Goal: Information Seeking & Learning: Learn about a topic

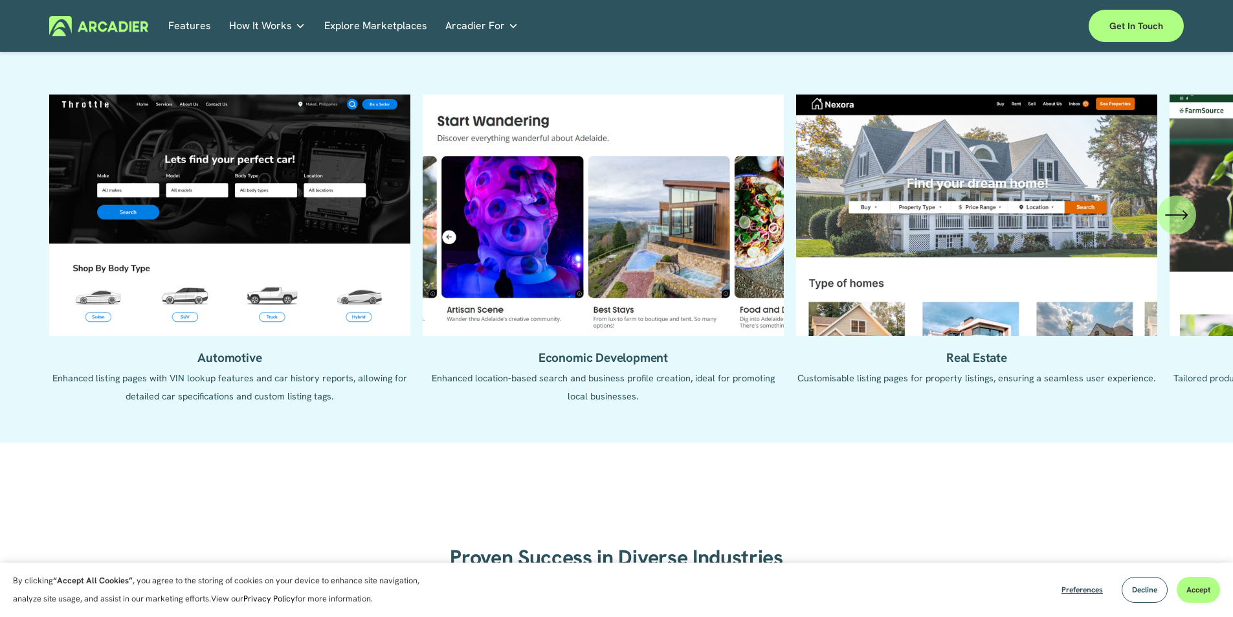
scroll to position [1424, 0]
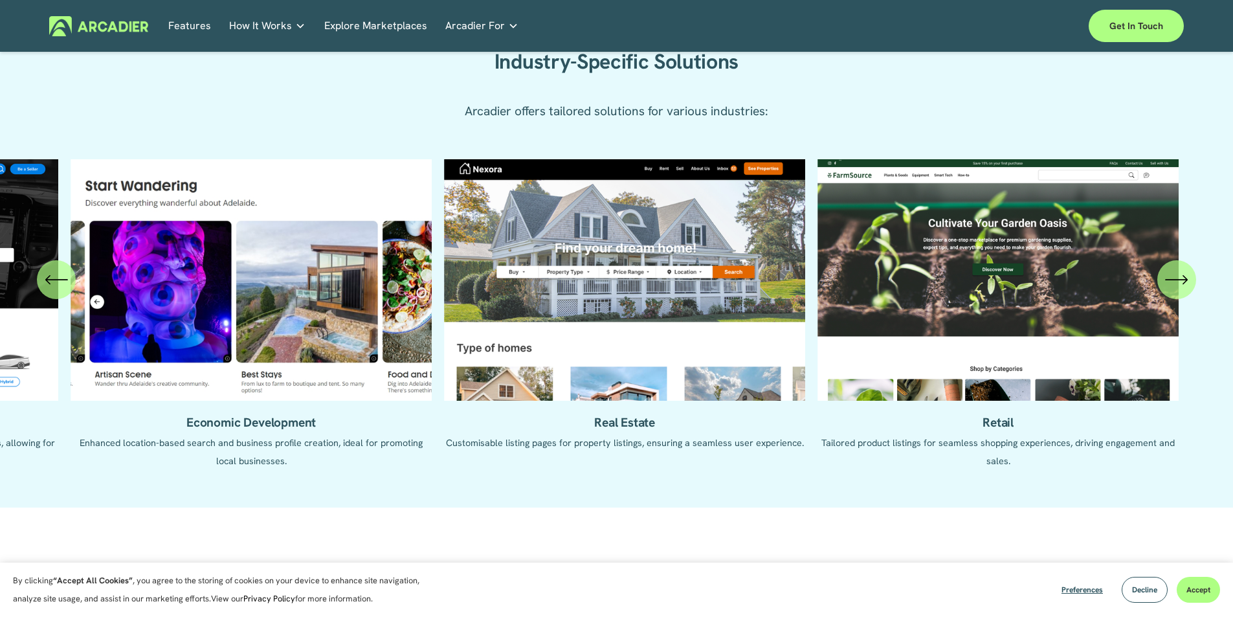
drag, startPoint x: 720, startPoint y: 394, endPoint x: 315, endPoint y: 392, distance: 405.2
click at [315, 392] on ul "Automotive Enhanced listing pages with VIN lookup features and car history repo…" at bounding box center [616, 323] width 1135 height 329
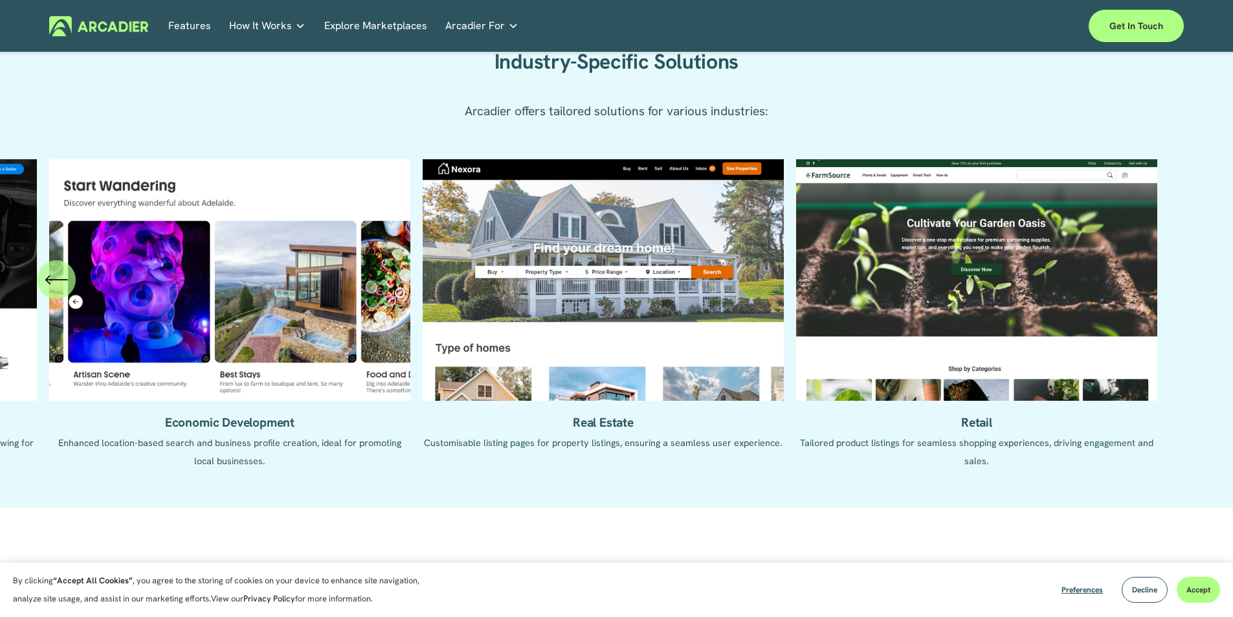
drag, startPoint x: 756, startPoint y: 376, endPoint x: 169, endPoint y: 368, distance: 587.2
click at [171, 368] on ul "Automotive Enhanced listing pages with VIN lookup features and car history repo…" at bounding box center [616, 323] width 1135 height 329
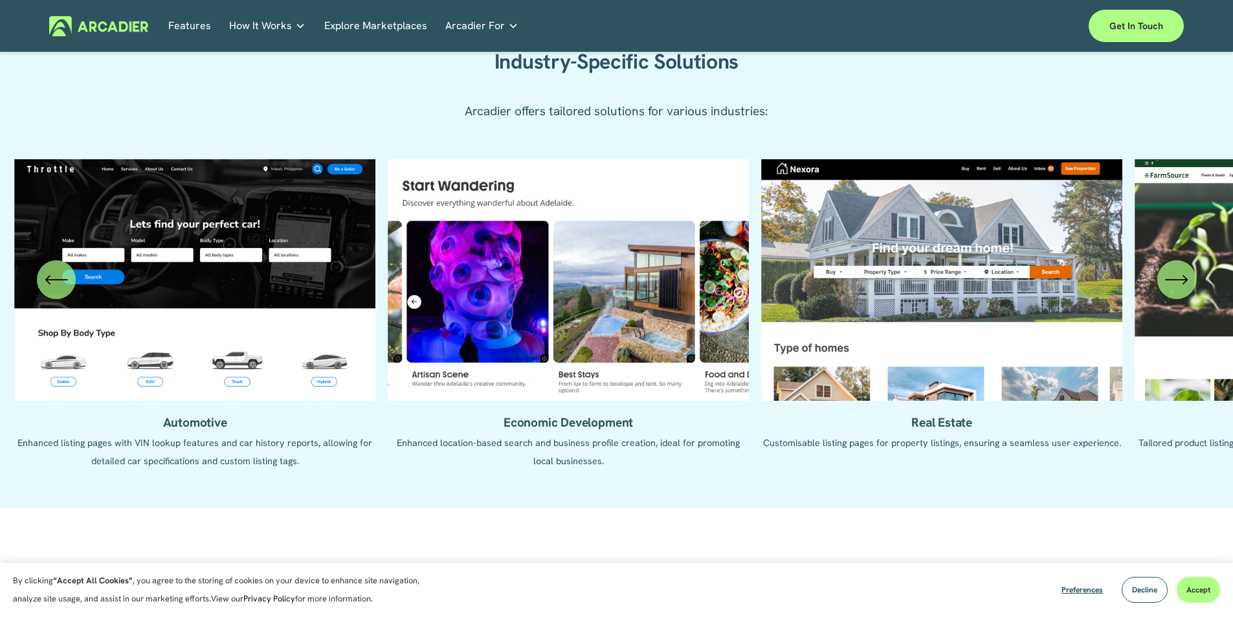
drag, startPoint x: 346, startPoint y: 375, endPoint x: 1033, endPoint y: 335, distance: 687.4
click at [1031, 337] on ul "Automotive Enhanced listing pages with VIN lookup features and car history repo…" at bounding box center [616, 323] width 1135 height 329
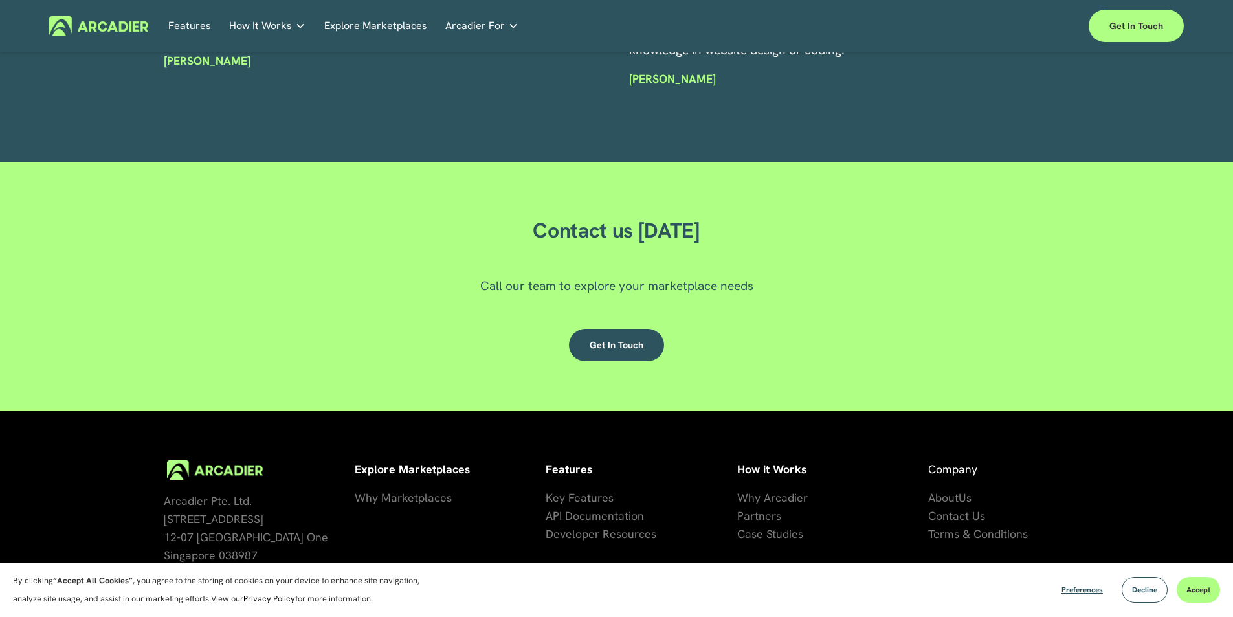
scroll to position [3881, 0]
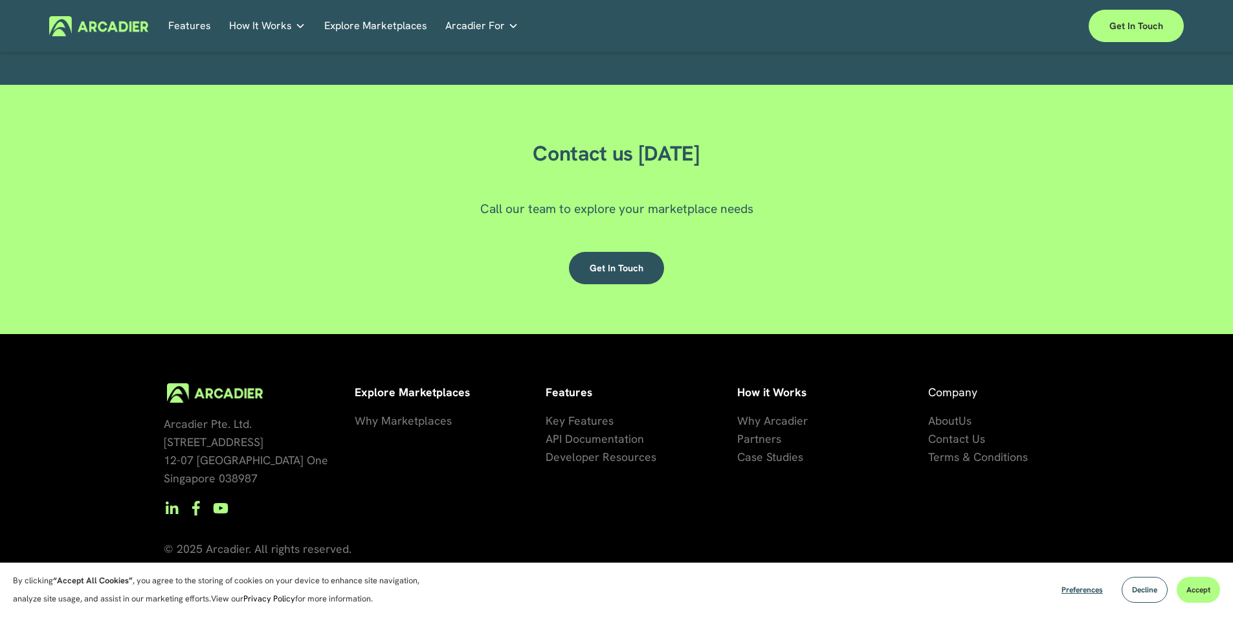
click at [784, 456] on span "se Studies" at bounding box center [778, 456] width 52 height 15
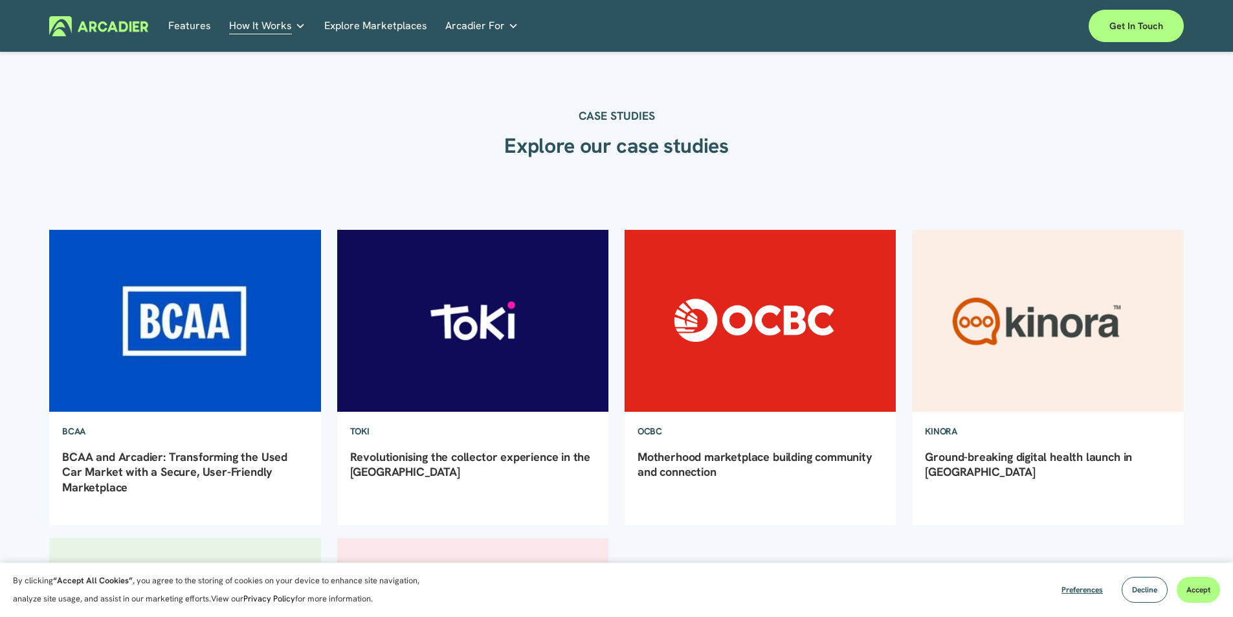
click at [251, 395] on img at bounding box center [185, 320] width 274 height 183
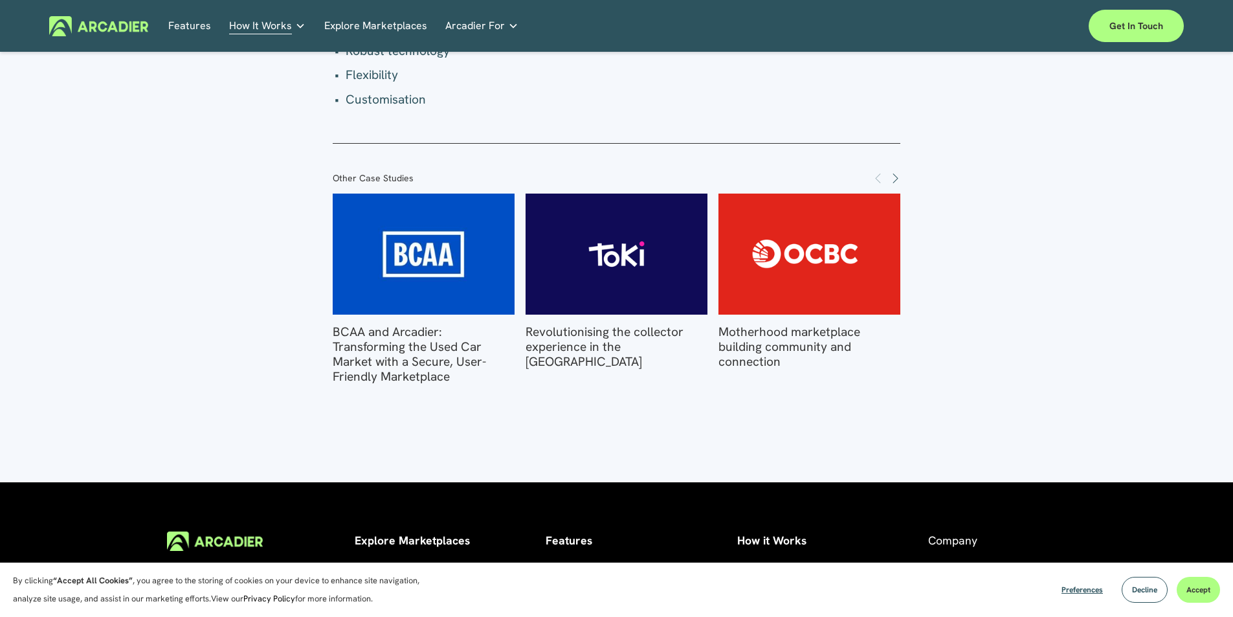
scroll to position [2266, 0]
